Goal: Navigation & Orientation: Find specific page/section

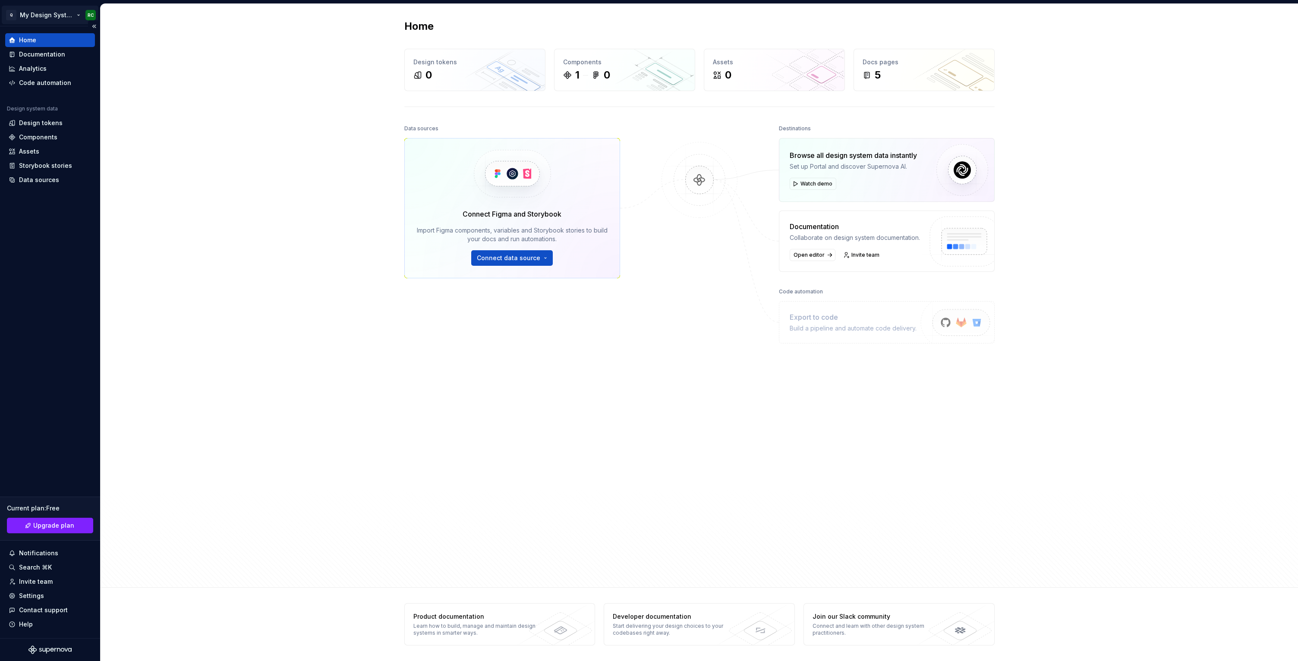
click at [63, 15] on html "Q My Design System RC Home Documentation Analytics Code automation Design syste…" at bounding box center [649, 330] width 1298 height 661
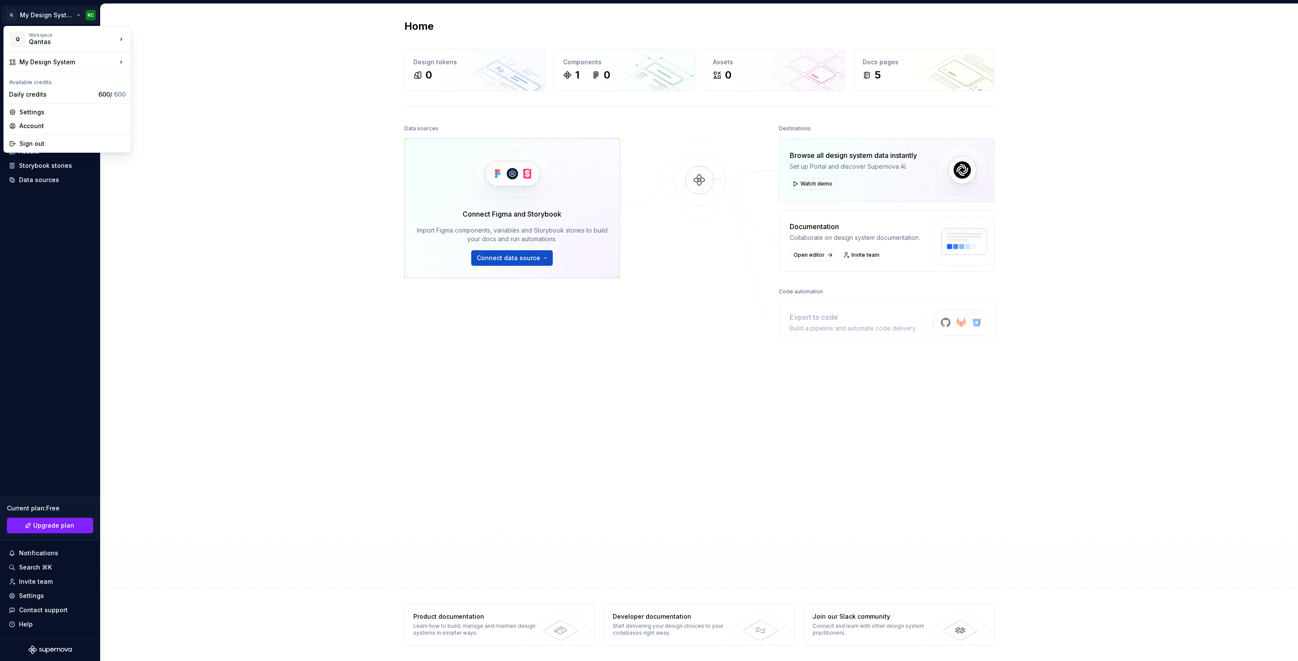
click at [353, 233] on html "Q My Design System RC Home Documentation Analytics Code automation Design syste…" at bounding box center [649, 330] width 1298 height 661
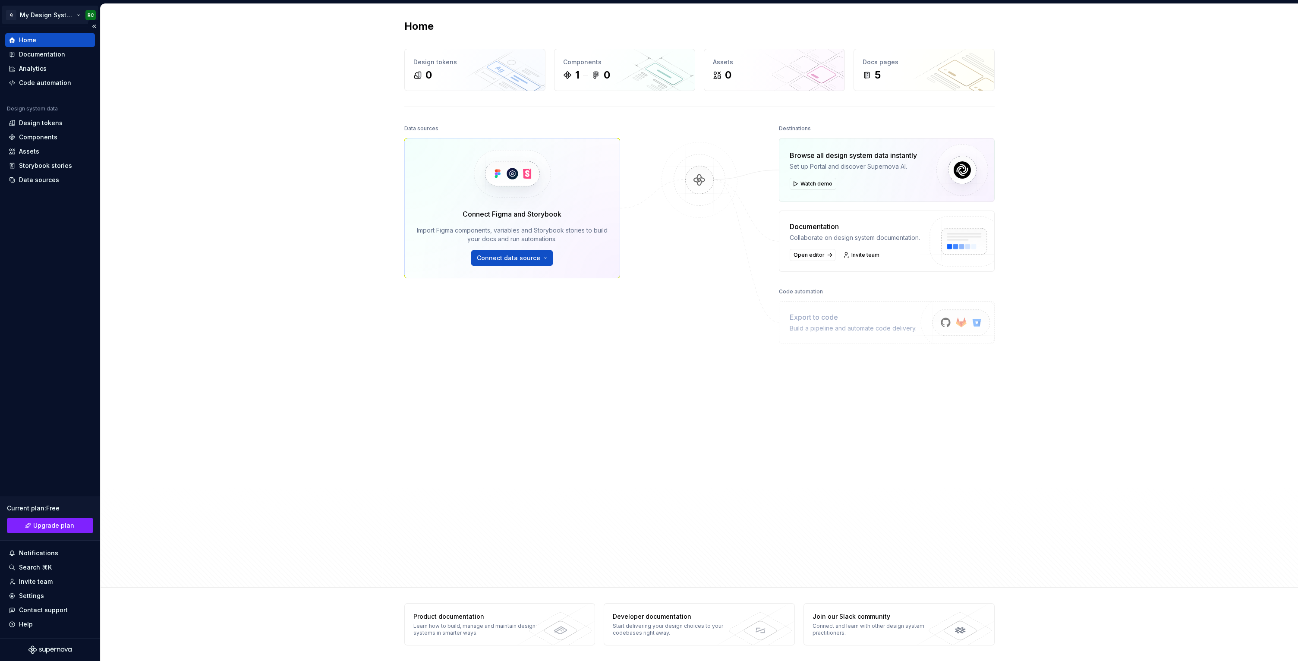
click at [86, 9] on html "Q My Design System RC Home Documentation Analytics Code automation Design syste…" at bounding box center [649, 330] width 1298 height 661
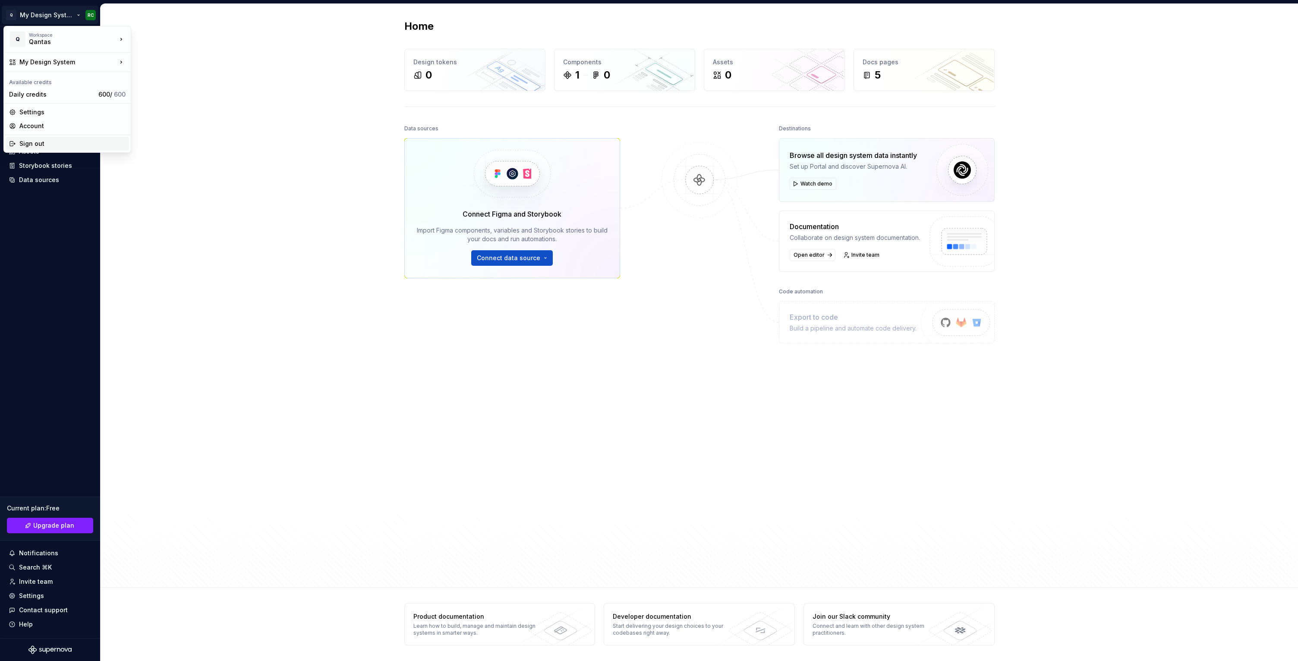
click at [100, 142] on div "Sign out" at bounding box center [72, 143] width 106 height 9
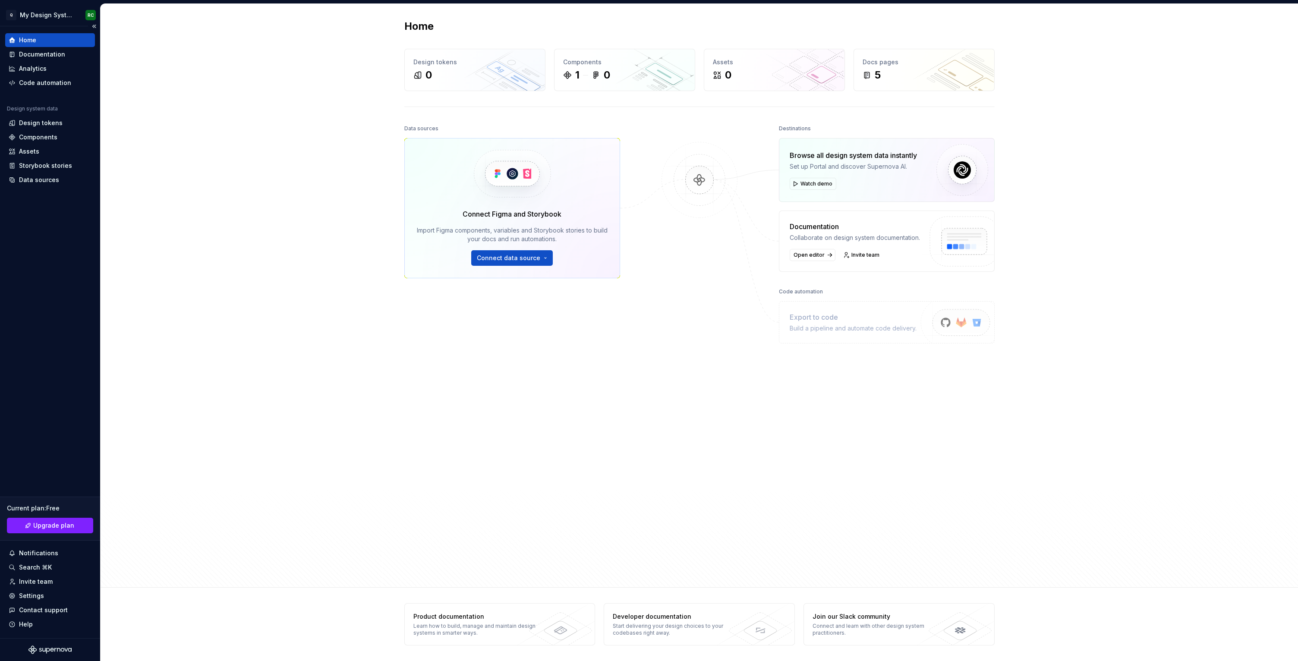
click at [36, 25] on div "Q My Design System RC" at bounding box center [50, 15] width 100 height 22
click at [38, 20] on html "Q My Design System RC Home Documentation Analytics Code automation Design syste…" at bounding box center [649, 330] width 1298 height 661
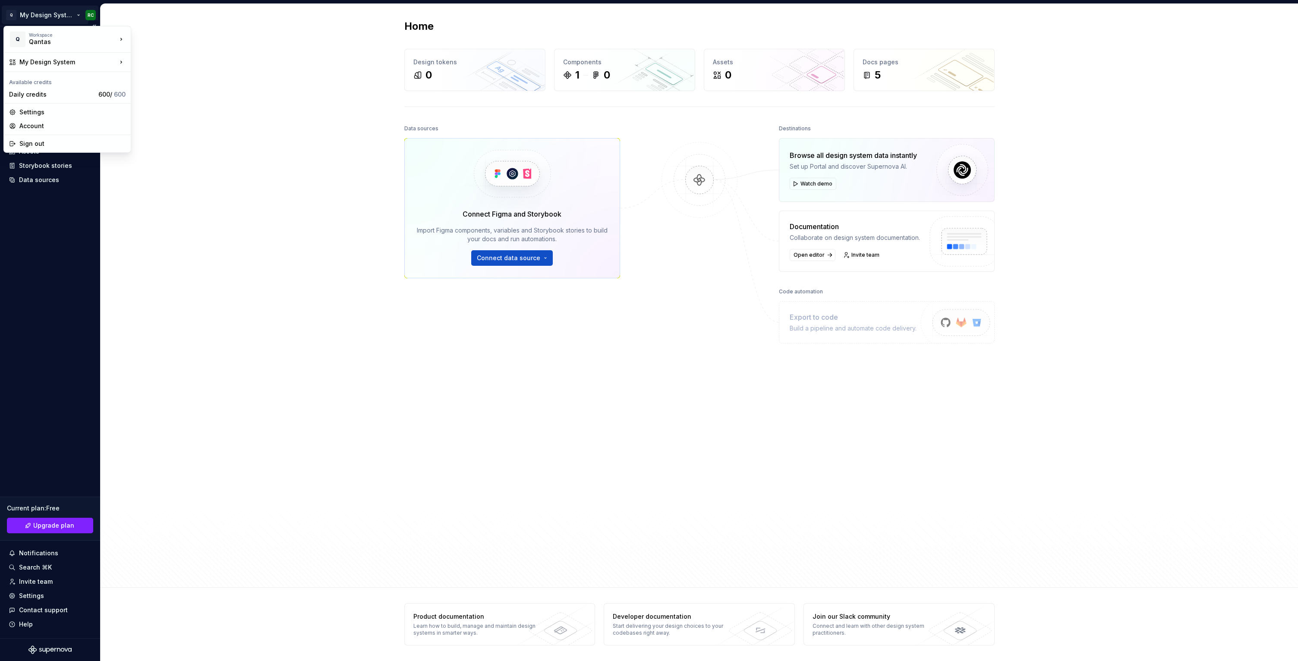
click at [53, 217] on html "Q My Design System RC Home Documentation Analytics Code automation Design syste…" at bounding box center [649, 330] width 1298 height 661
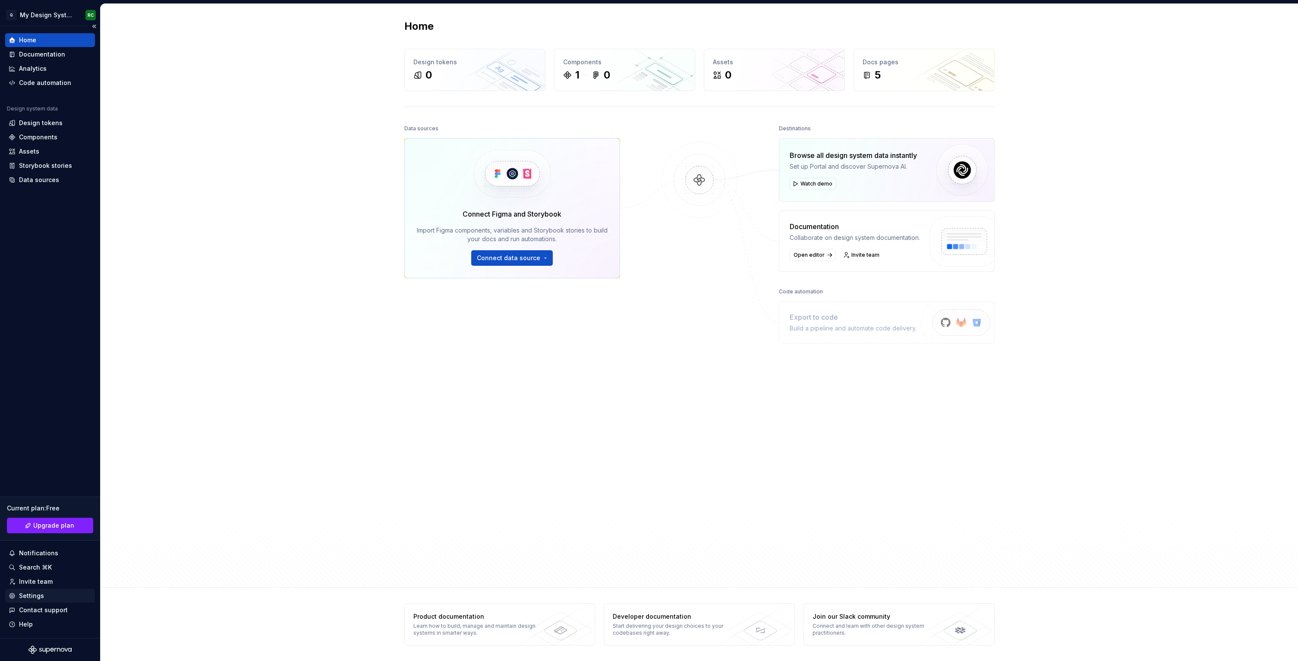
click at [36, 595] on div "Settings" at bounding box center [31, 596] width 25 height 9
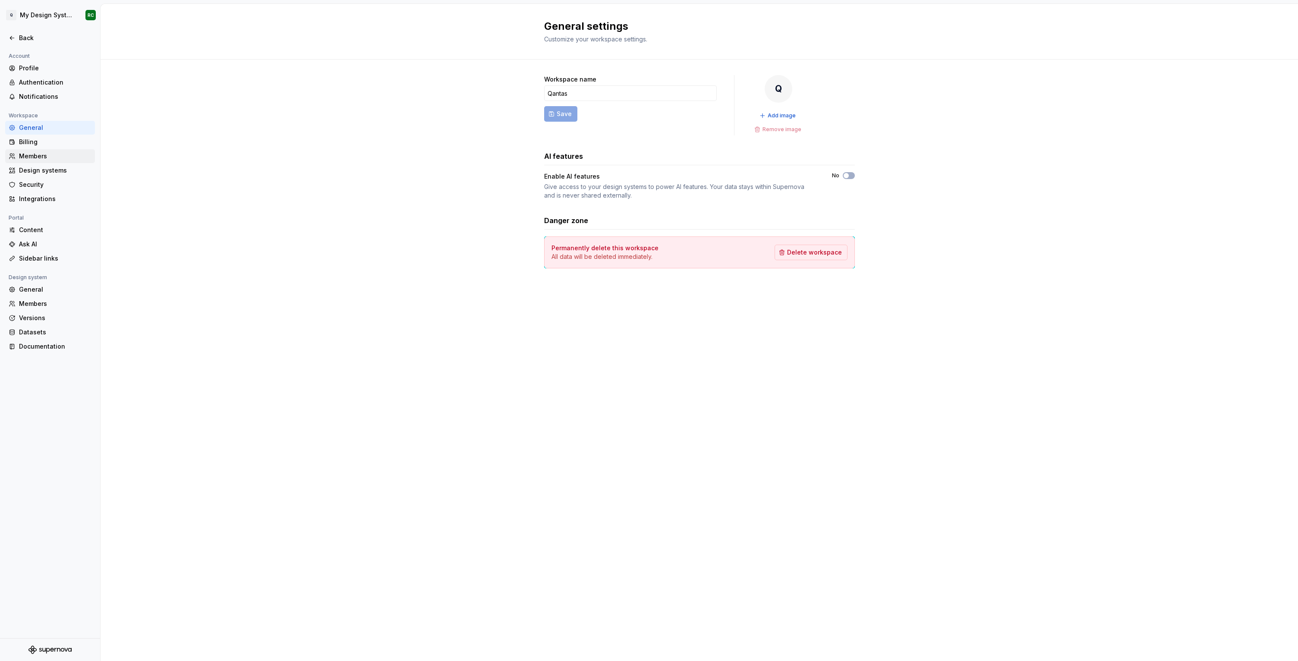
click at [47, 159] on div "Members" at bounding box center [55, 156] width 72 height 9
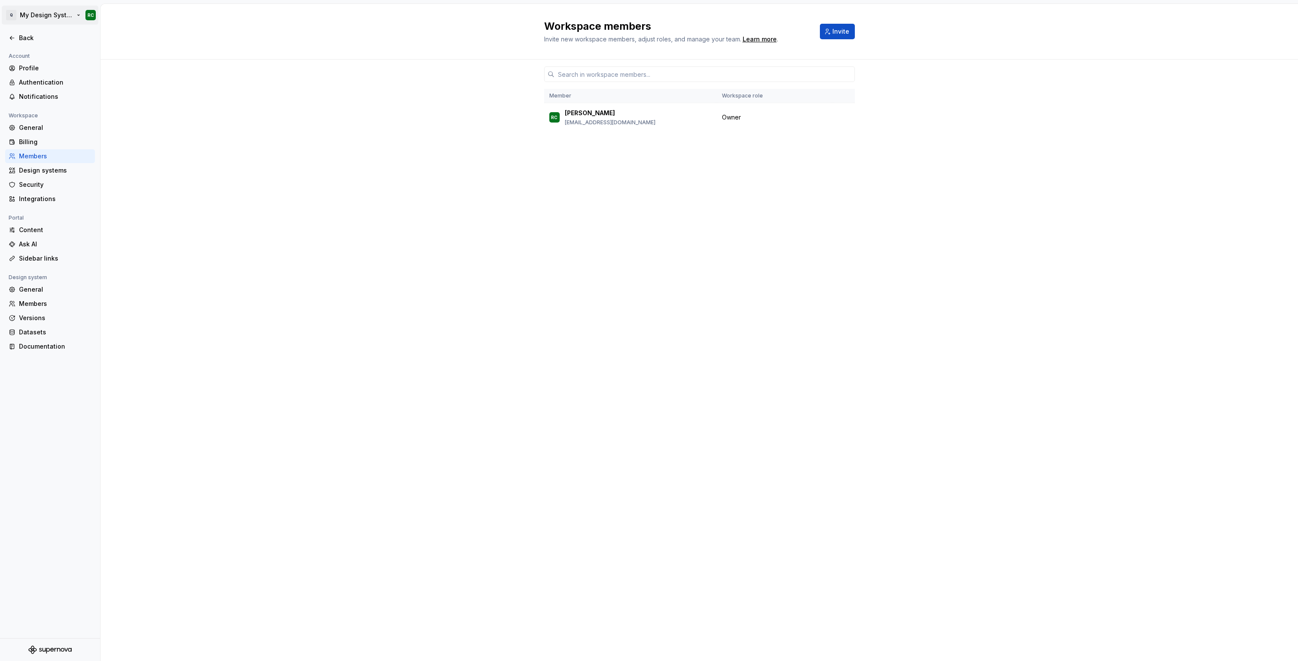
click at [61, 16] on html "Q My Design System RC Back Account Profile Authentication Notifications Workspa…" at bounding box center [649, 330] width 1298 height 661
click at [192, 50] on div "Qantas Experience Language" at bounding box center [189, 52] width 89 height 9
